Goal: Task Accomplishment & Management: Complete application form

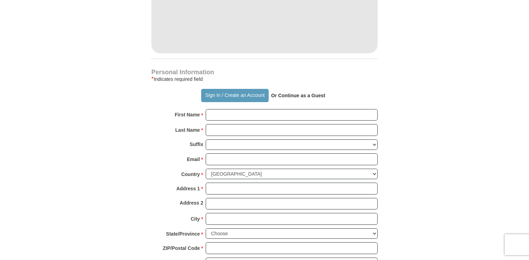
scroll to position [418, 0]
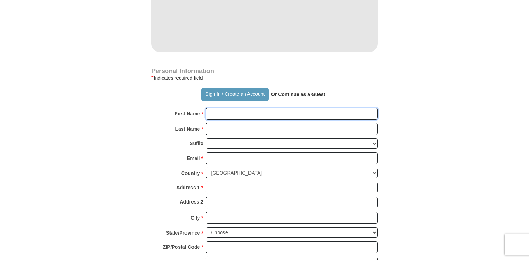
click at [224, 116] on input "First Name *" at bounding box center [292, 114] width 172 height 12
type input "[PERSON_NAME]"
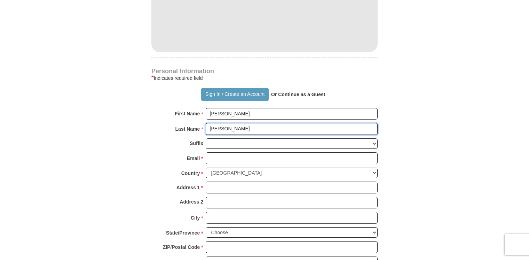
type input "[PERSON_NAME]"
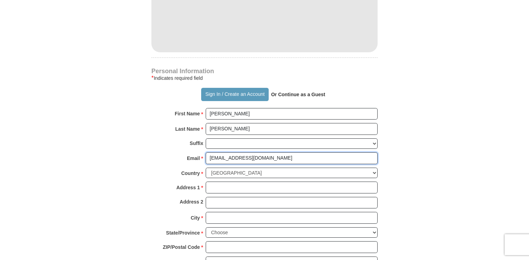
type input "[EMAIL_ADDRESS][DOMAIN_NAME]"
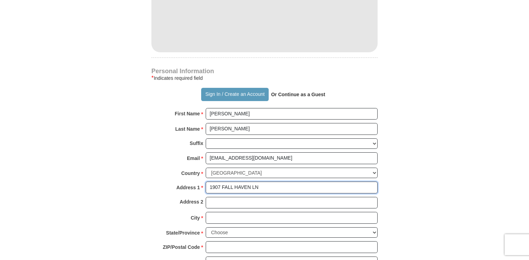
type input "1907 FALL HAVEN LN"
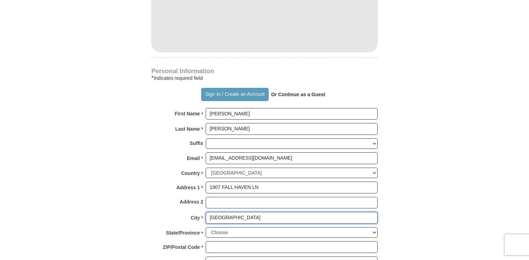
type input "[GEOGRAPHIC_DATA]"
select select "TN"
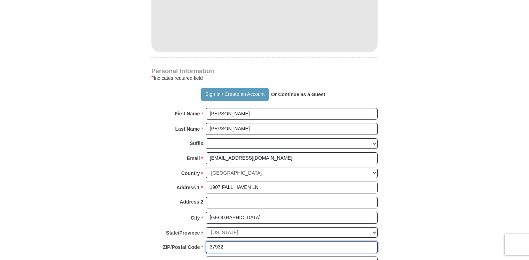
type input "37932"
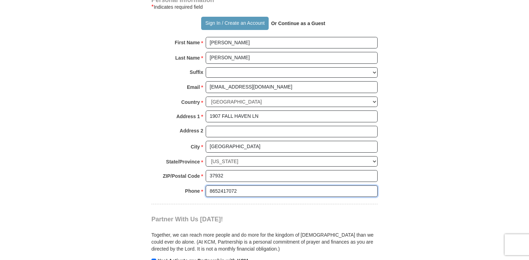
scroll to position [490, 0]
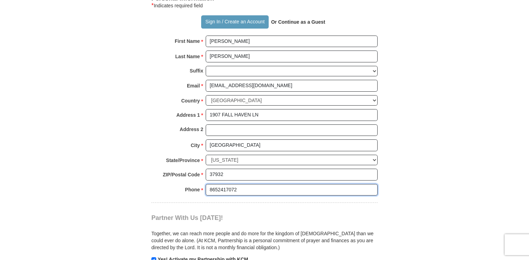
type input "8652417072"
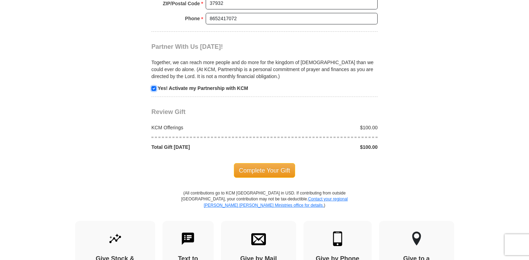
scroll to position [665, 0]
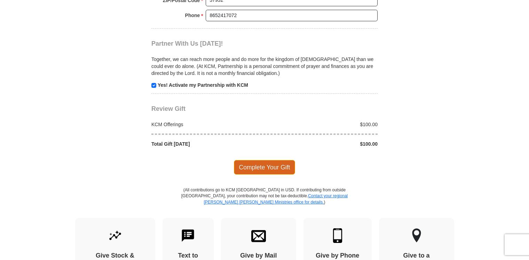
click at [266, 164] on span "Complete Your Gift" at bounding box center [265, 167] width 62 height 15
